Goal: Transaction & Acquisition: Purchase product/service

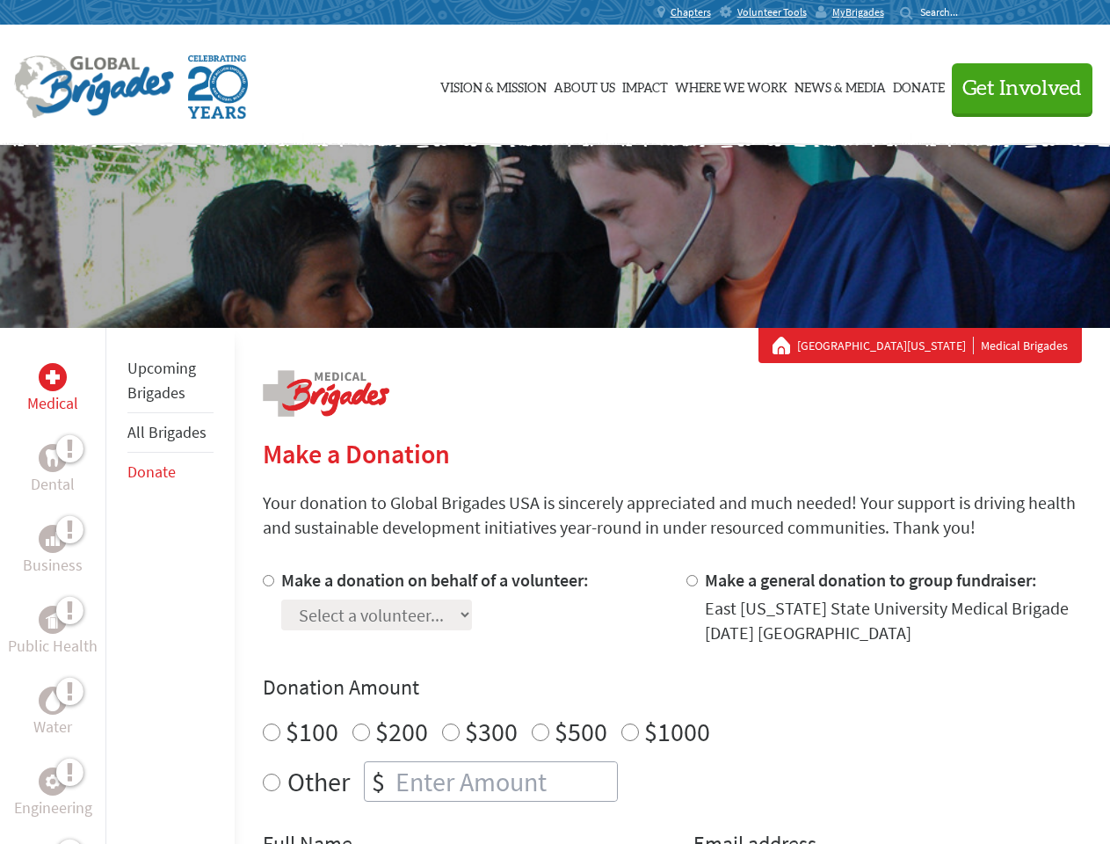
click at [971, 12] on div "Search for:" at bounding box center [935, 12] width 70 height 14
click at [1015, 88] on span "Get Involved" at bounding box center [1023, 88] width 120 height 21
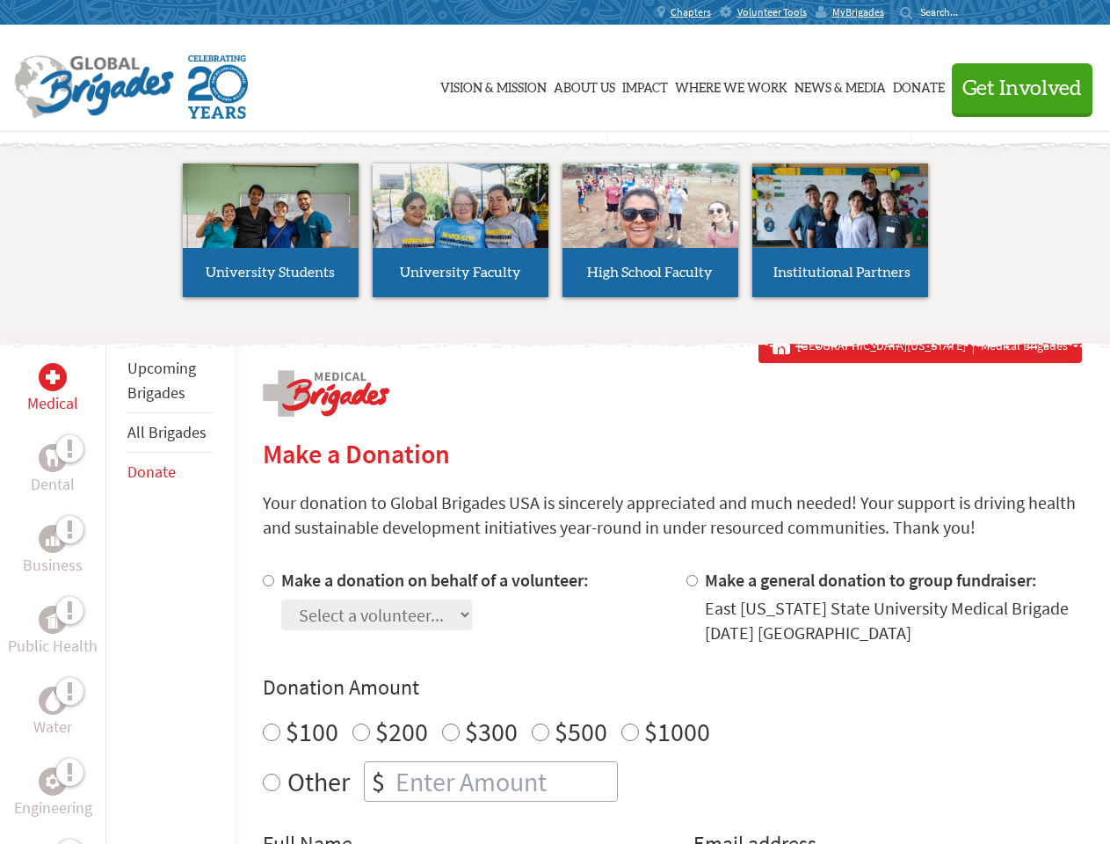
click at [556, 237] on li "High School Faculty" at bounding box center [651, 230] width 190 height 162
click at [116, 586] on div "Upcoming Brigades All Brigades Donate" at bounding box center [170, 750] width 129 height 844
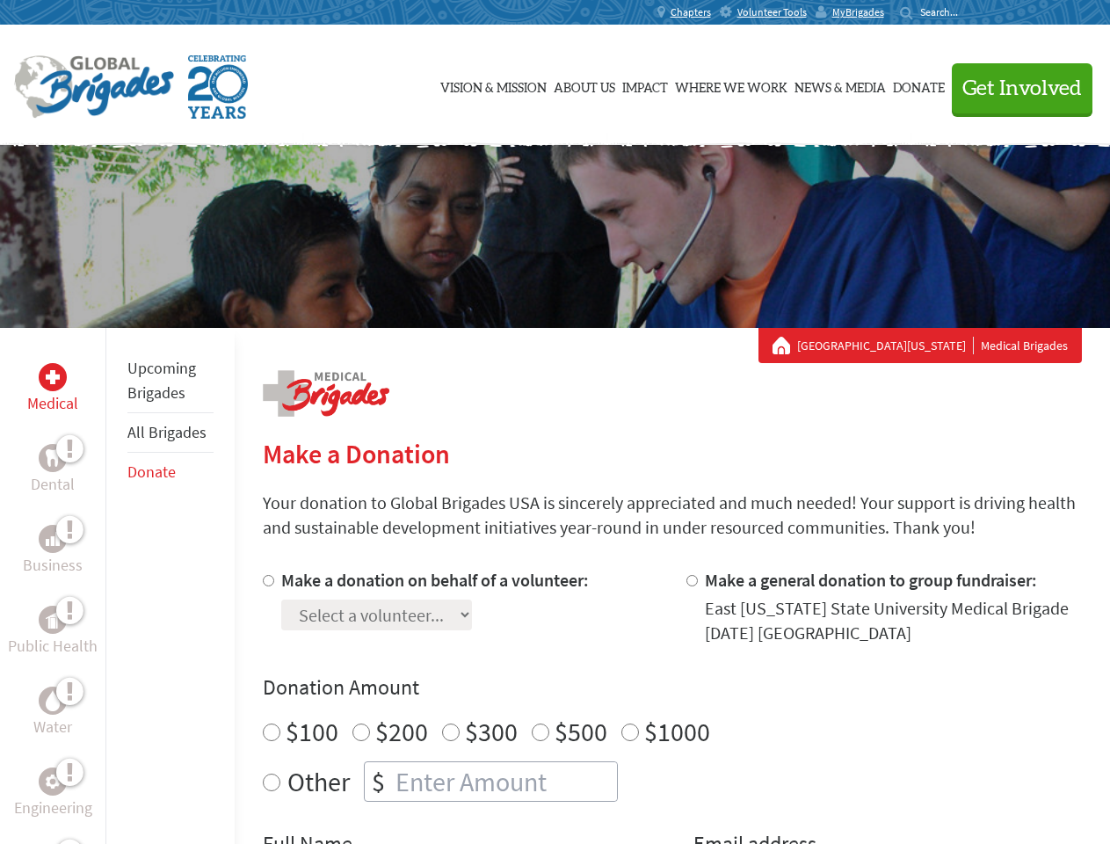
click at [672, 706] on div "Donation Amount $100 $200 $300 $500 $1000 Other $" at bounding box center [672, 737] width 819 height 128
click at [266, 580] on input "Make a donation on behalf of a volunteer:" at bounding box center [268, 580] width 11 height 11
radio input "true"
click at [691, 580] on input "Make a general donation to group fundraiser:" at bounding box center [692, 580] width 11 height 11
radio input "true"
